Goal: Find specific page/section: Find specific page/section

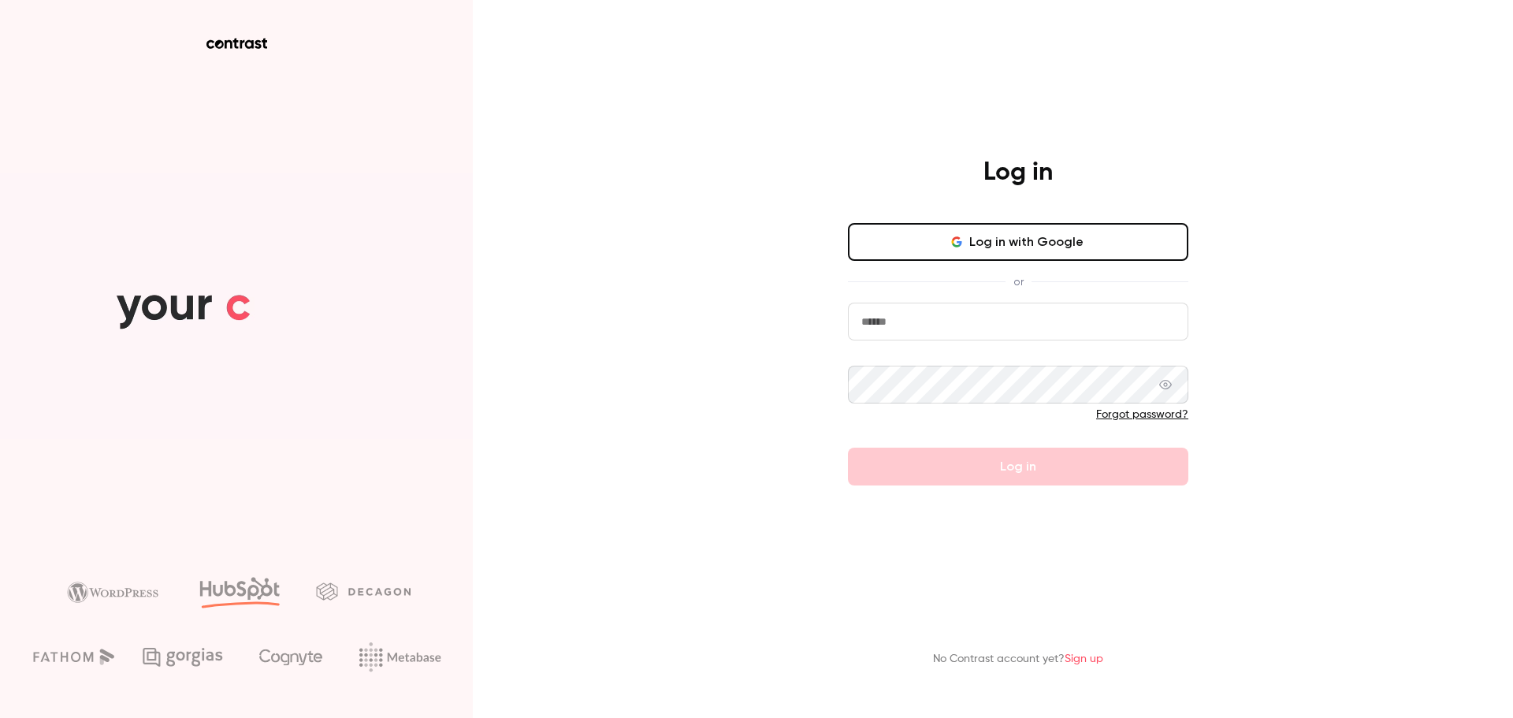
click at [1062, 227] on button "Log in with Google" at bounding box center [1018, 242] width 340 height 38
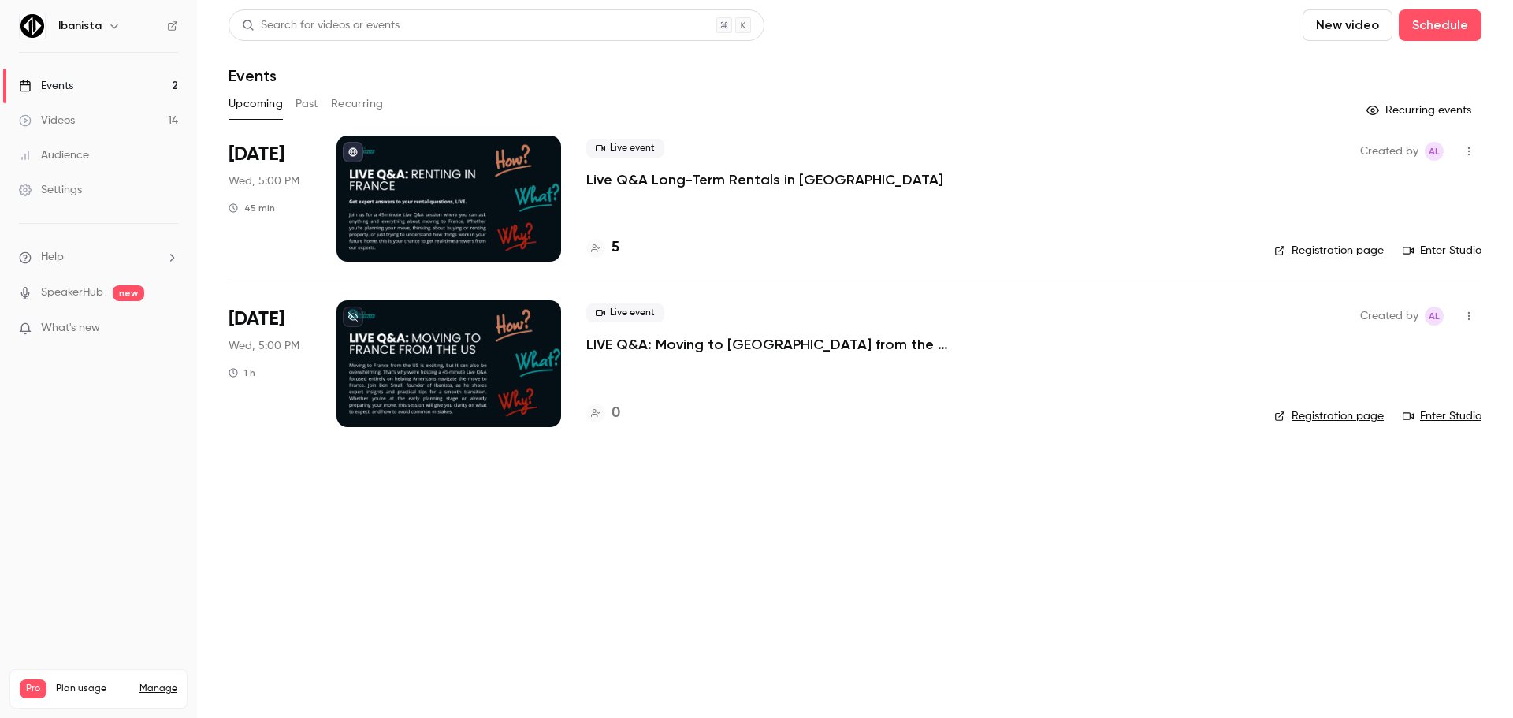
click at [711, 186] on p "Live Q&A Long-Term Rentals in [GEOGRAPHIC_DATA]" at bounding box center [764, 179] width 357 height 19
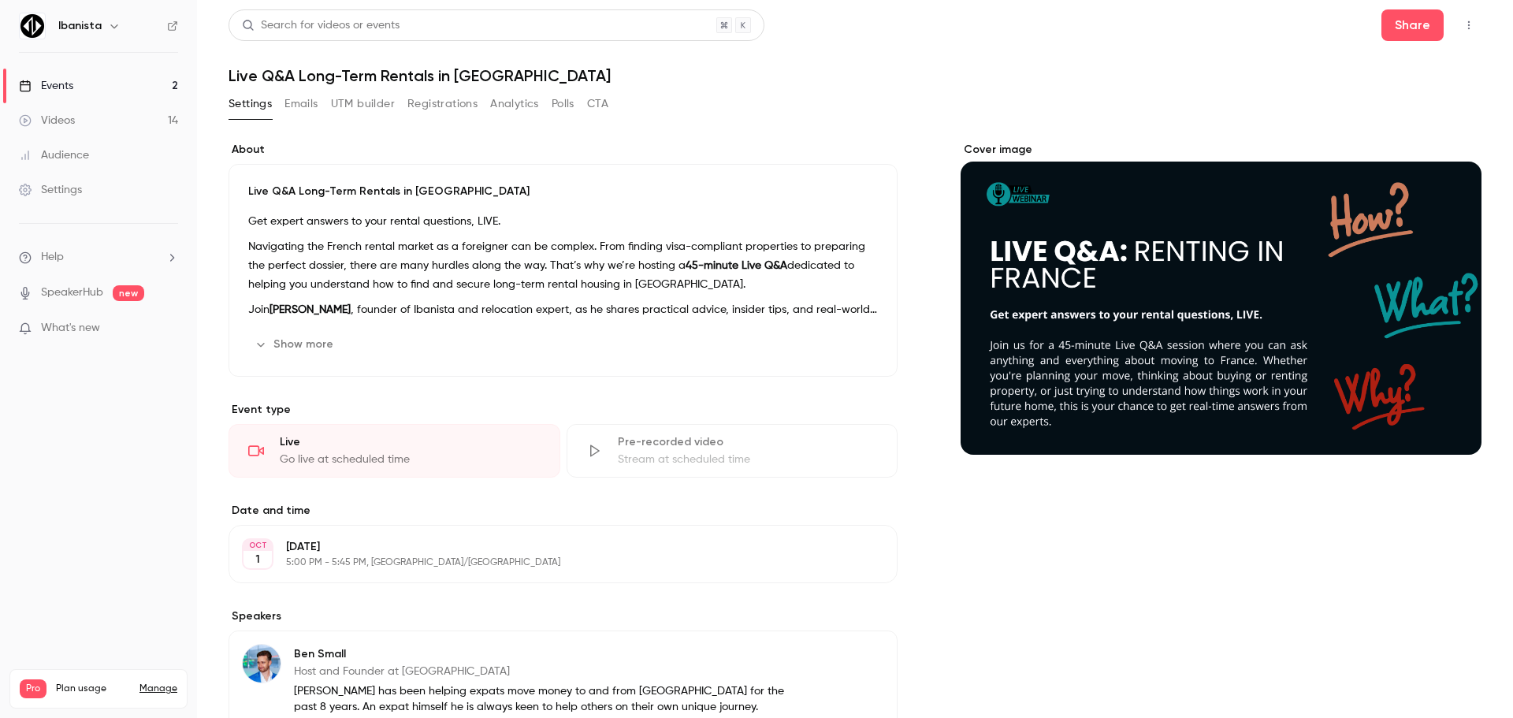
click at [452, 110] on button "Registrations" at bounding box center [442, 103] width 70 height 25
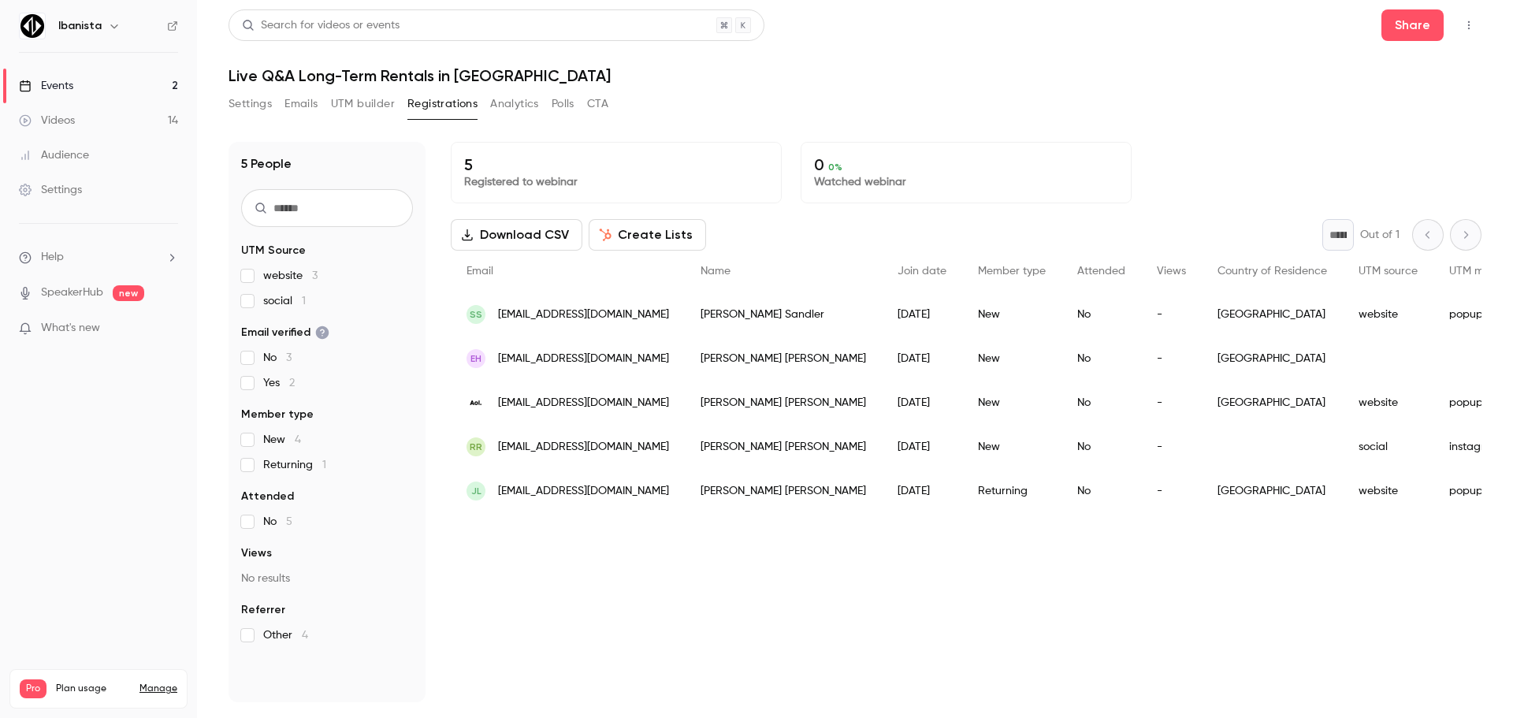
click at [505, 105] on button "Analytics" at bounding box center [514, 103] width 49 height 25
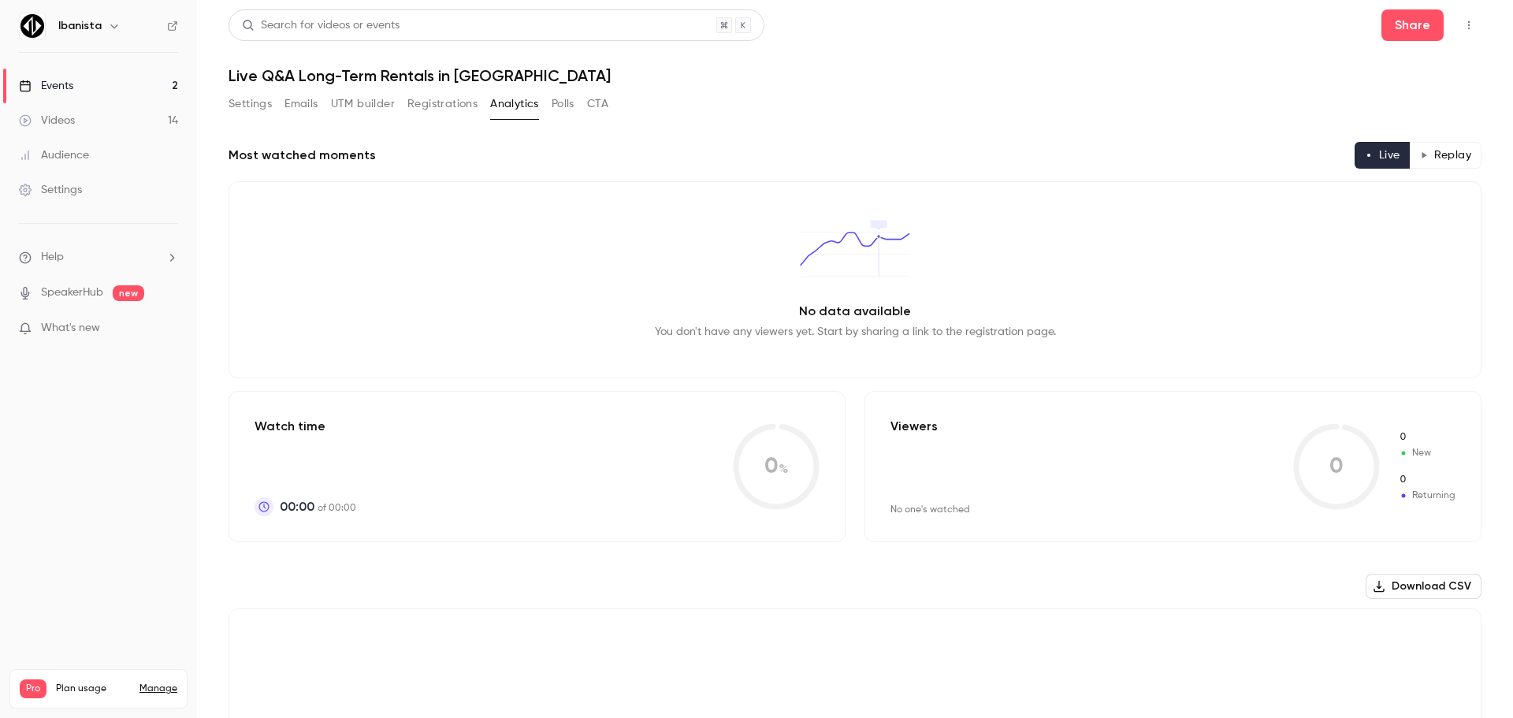
click at [266, 105] on button "Settings" at bounding box center [249, 103] width 43 height 25
